Goal: Information Seeking & Learning: Check status

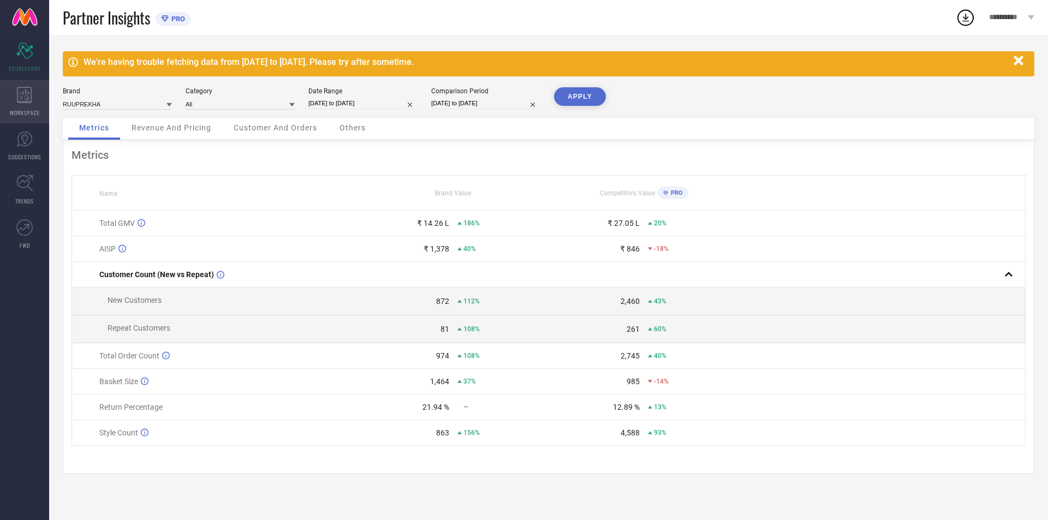
click at [25, 97] on icon at bounding box center [24, 95] width 15 height 16
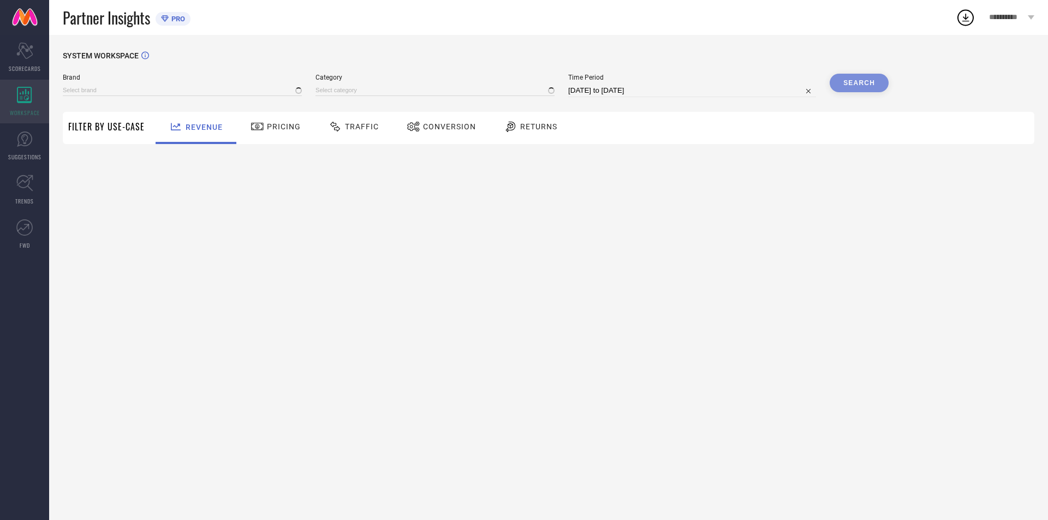
type input "RUUPREKHA"
type input "All"
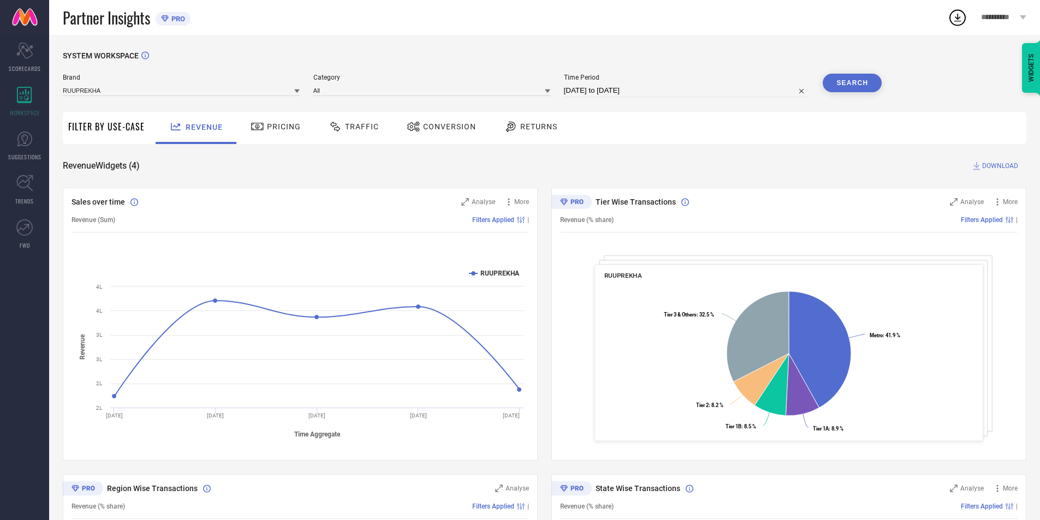
click at [271, 131] on span "Pricing" at bounding box center [284, 126] width 34 height 9
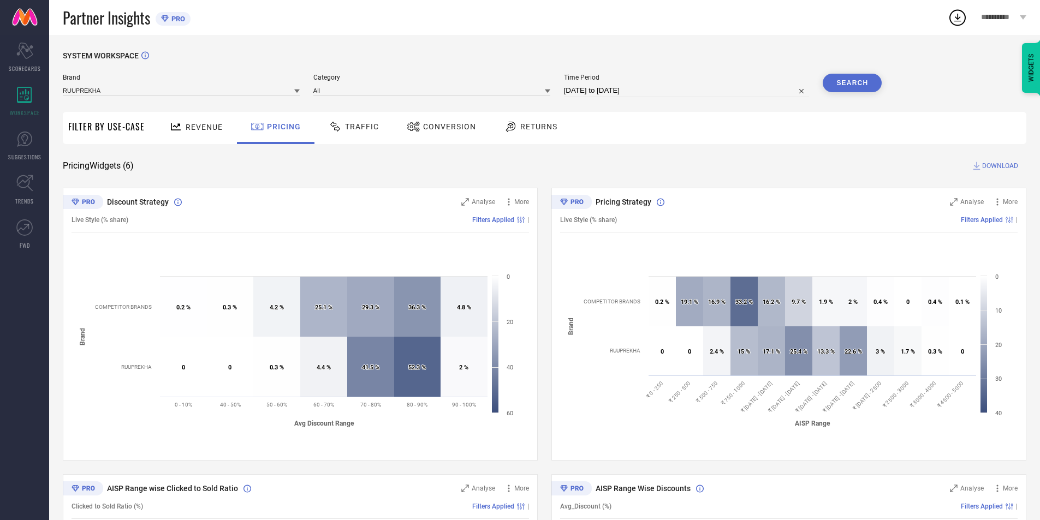
click at [332, 127] on icon at bounding box center [336, 126] width 14 height 13
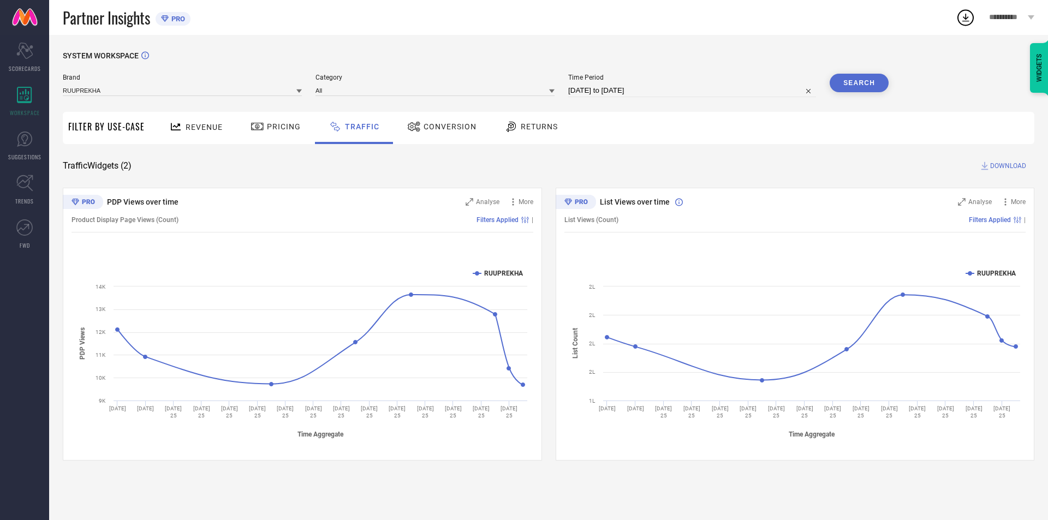
click at [450, 130] on span "Conversion" at bounding box center [449, 126] width 53 height 9
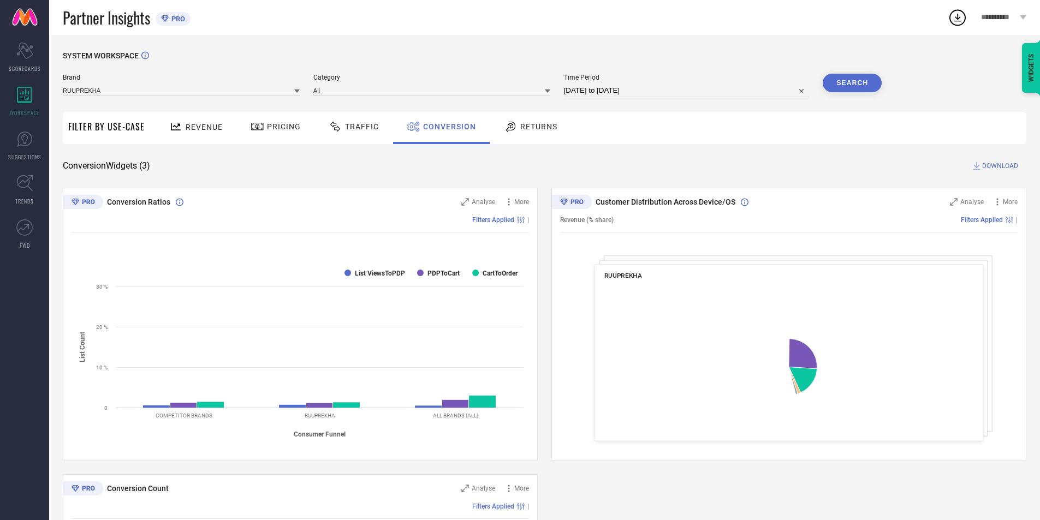
click at [529, 133] on div "Returns" at bounding box center [530, 126] width 59 height 19
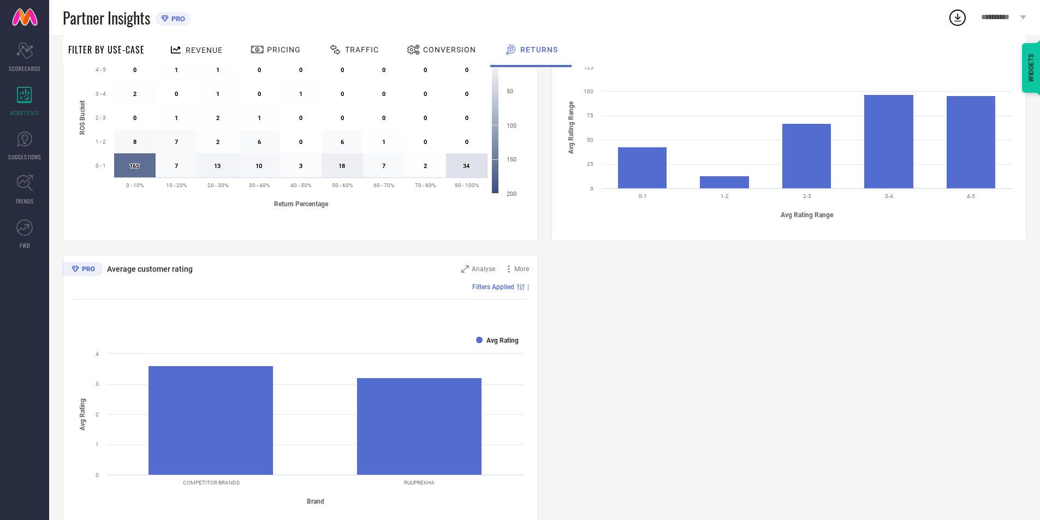
scroll to position [530, 0]
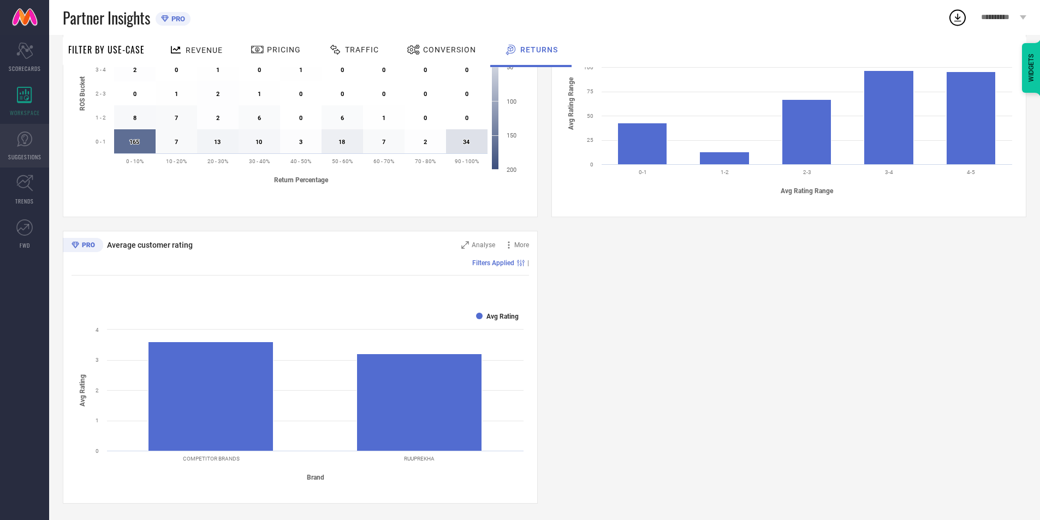
click at [23, 142] on icon at bounding box center [24, 139] width 16 height 16
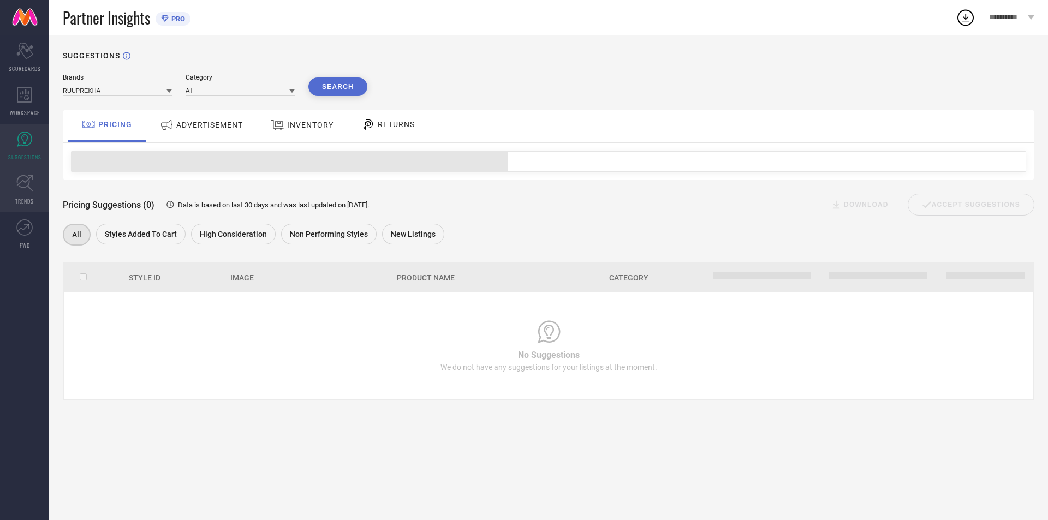
click at [29, 182] on icon at bounding box center [24, 183] width 16 height 16
